Goal: Navigation & Orientation: Find specific page/section

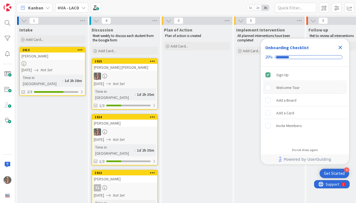
click at [268, 88] on rect "Welcome Tour is incomplete." at bounding box center [267, 87] width 5 height 5
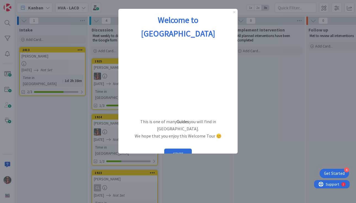
click at [233, 11] on icon "Close Preview" at bounding box center [234, 12] width 2 height 2
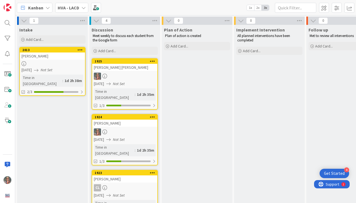
click at [83, 6] on icon at bounding box center [83, 8] width 4 height 4
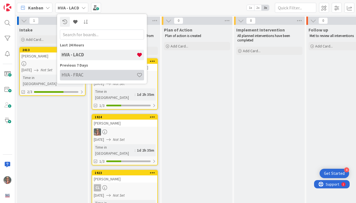
click at [69, 74] on h4 "HVA - FRAC" at bounding box center [98, 75] width 75 height 6
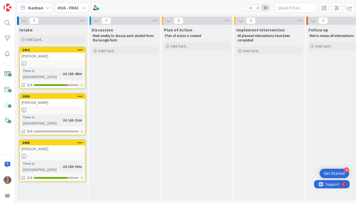
click at [41, 56] on div "[PERSON_NAME]" at bounding box center [52, 55] width 65 height 7
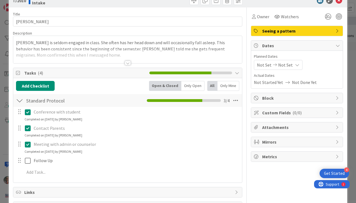
scroll to position [16, 0]
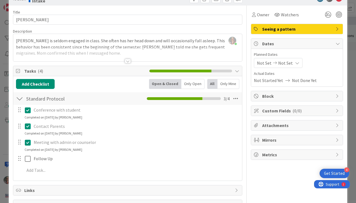
click at [127, 60] on div at bounding box center [128, 61] width 6 height 4
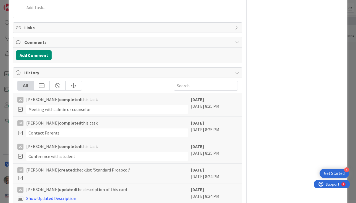
scroll to position [200, 0]
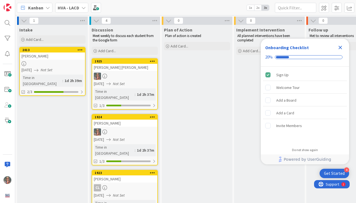
click at [82, 7] on icon at bounding box center [83, 8] width 4 height 4
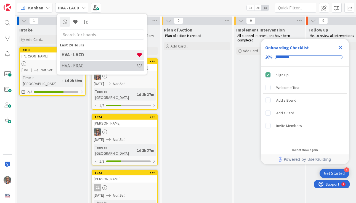
click at [72, 70] on div "HVA - FRAC" at bounding box center [102, 66] width 84 height 10
